Goal: Find specific fact: Find specific fact

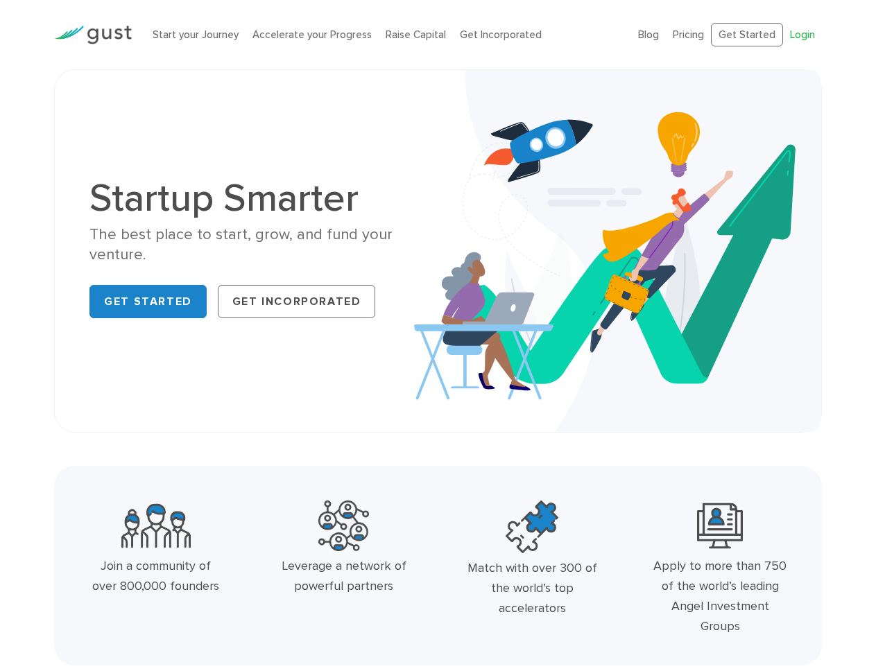
click at [803, 34] on link "Login" at bounding box center [802, 34] width 25 height 12
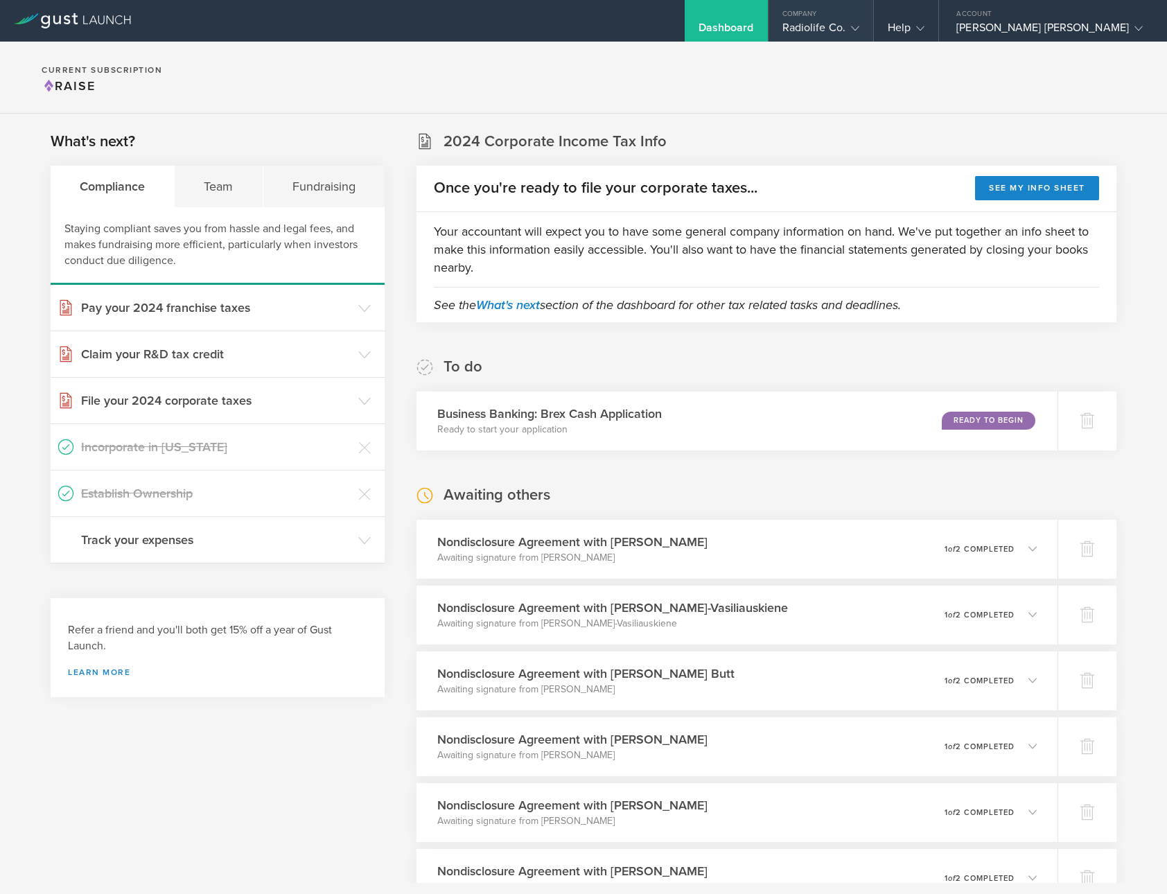
click at [844, 33] on div "Radiolife Co." at bounding box center [821, 31] width 77 height 21
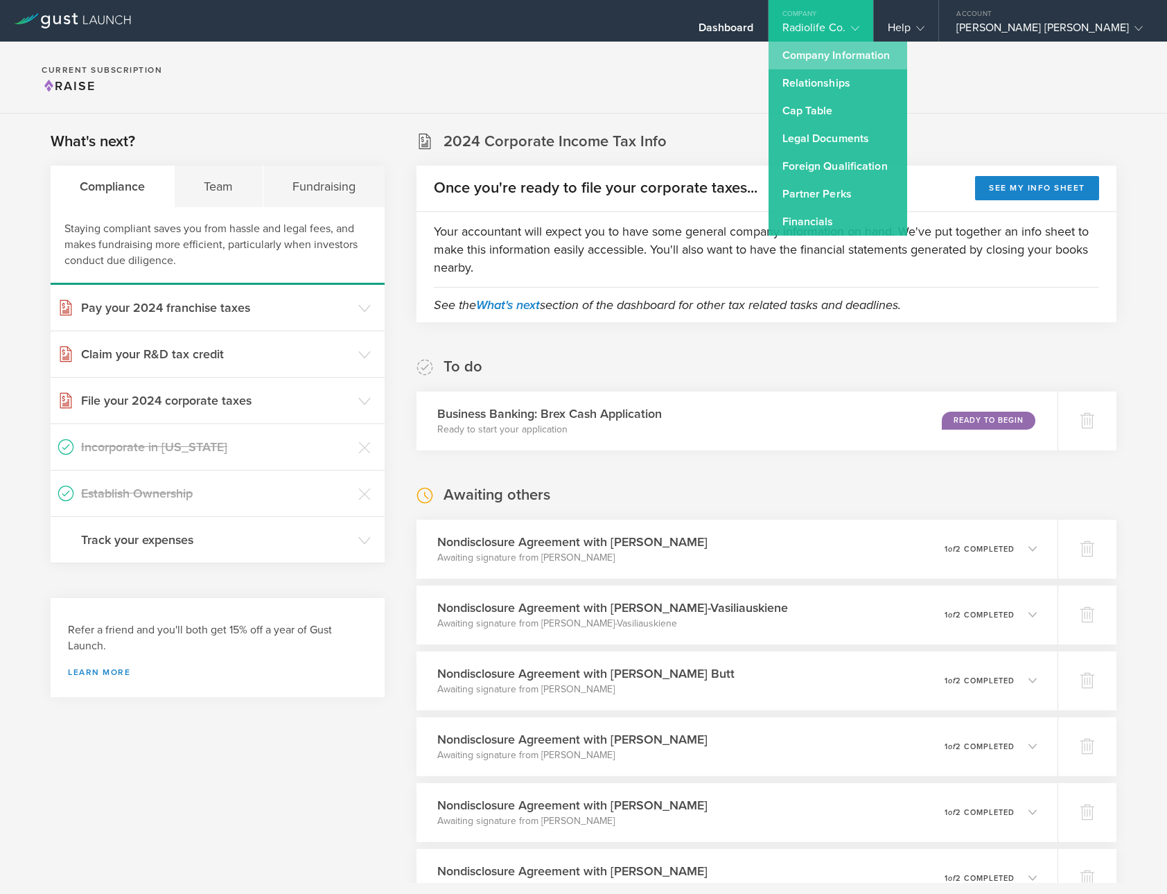
click at [839, 46] on link "Company Information" at bounding box center [838, 56] width 139 height 28
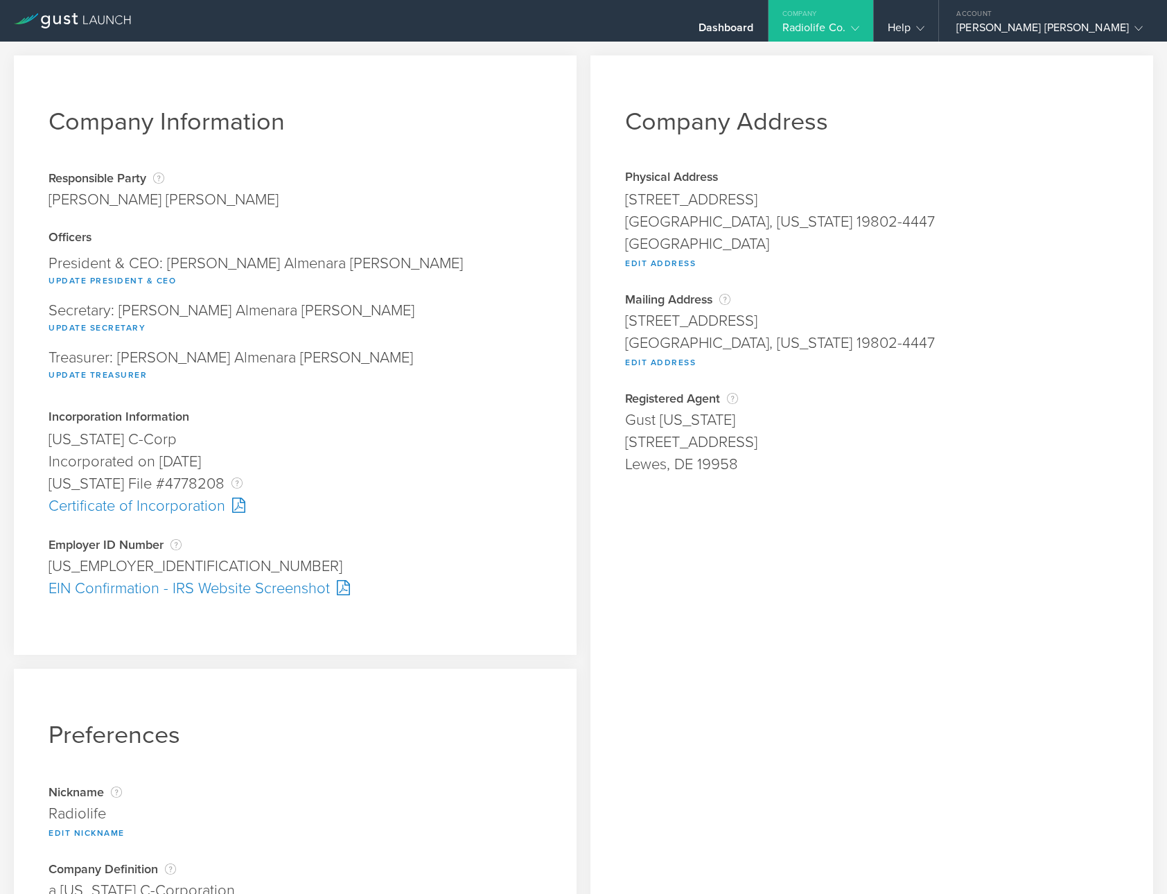
click at [667, 222] on div "[GEOGRAPHIC_DATA], [US_STATE] 19802-4447" at bounding box center [872, 222] width 494 height 22
drag, startPoint x: 626, startPoint y: 200, endPoint x: 818, endPoint y: 201, distance: 192.0
click at [818, 201] on div "[STREET_ADDRESS]" at bounding box center [872, 200] width 494 height 22
copy div "[STREET_ADDRESS]"
